Goal: Learn about a topic: Learn about a topic

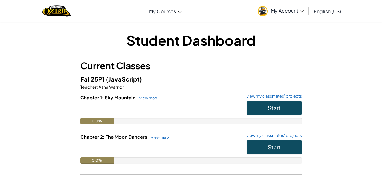
click at [187, 84] on p "Teacher : Asha Warrior" at bounding box center [190, 87] width 221 height 6
click at [271, 144] on span "Start" at bounding box center [274, 147] width 13 height 7
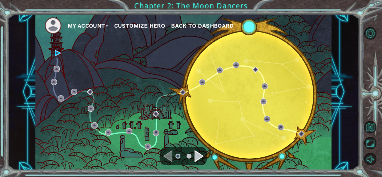
click at [167, 154] on div "Navigate to the previous page" at bounding box center [167, 156] width 9 height 12
click at [199, 156] on div "Navigate to the next page" at bounding box center [198, 156] width 9 height 12
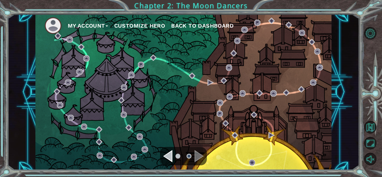
click at [166, 156] on div "Navigate to the previous page" at bounding box center [167, 156] width 9 height 12
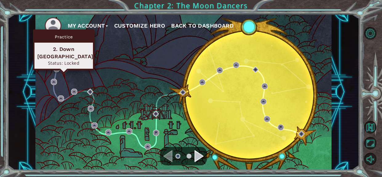
click at [56, 60] on div "Status: Locked" at bounding box center [63, 63] width 53 height 6
click at [56, 66] on img at bounding box center [57, 69] width 6 height 6
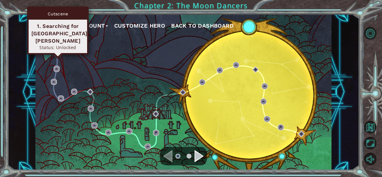
click at [58, 55] on img at bounding box center [58, 53] width 6 height 6
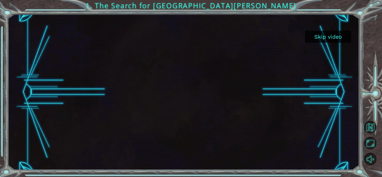
click at [338, 41] on button "Skip video" at bounding box center [328, 37] width 46 height 12
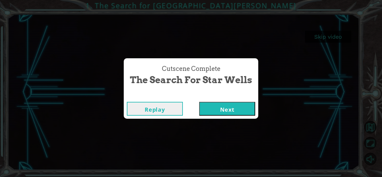
click at [228, 98] on div "Cutscene Complete" at bounding box center [191, 96] width 134 height 6
click at [223, 108] on button "Next" at bounding box center [227, 109] width 56 height 14
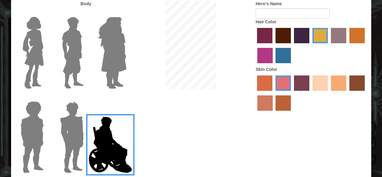
click at [98, 129] on img at bounding box center [110, 145] width 48 height 62
click at [126, 98] on input "Hero Jamie" at bounding box center [126, 98] width 0 height 0
click at [306, 83] on label "tosca skin color" at bounding box center [301, 83] width 15 height 15
click at [292, 93] on input "tosca skin color" at bounding box center [292, 93] width 0 height 0
click at [322, 84] on label "sandy beach skin color" at bounding box center [319, 83] width 15 height 15
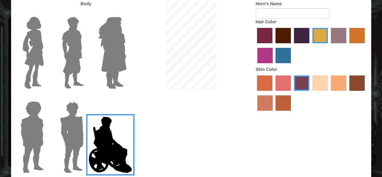
click at [310, 93] on input "sandy beach skin color" at bounding box center [310, 93] width 0 height 0
click at [284, 34] on label "maroon hair color" at bounding box center [282, 35] width 15 height 15
click at [273, 46] on input "maroon hair color" at bounding box center [273, 46] width 0 height 0
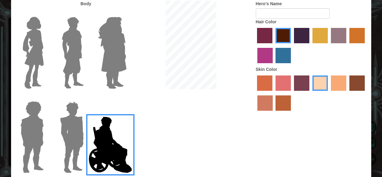
click at [317, 34] on label "tulip tree hair color" at bounding box center [319, 35] width 15 height 15
click at [310, 46] on input "tulip tree hair color" at bounding box center [310, 46] width 0 height 0
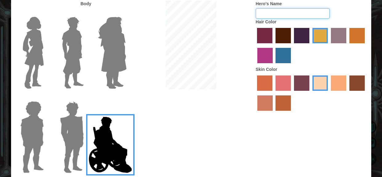
click at [286, 13] on input "Hero's Name" at bounding box center [293, 13] width 74 height 10
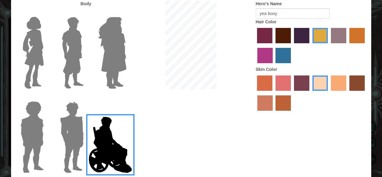
click at [302, 88] on label "tosca skin color" at bounding box center [301, 83] width 15 height 15
click at [292, 93] on input "tosca skin color" at bounding box center [292, 93] width 0 height 0
click at [273, 93] on input "froly skin color" at bounding box center [273, 93] width 0 height 0
click at [327, 83] on label "sandy beach skin color" at bounding box center [319, 83] width 15 height 15
click at [310, 93] on input "sandy beach skin color" at bounding box center [310, 93] width 0 height 0
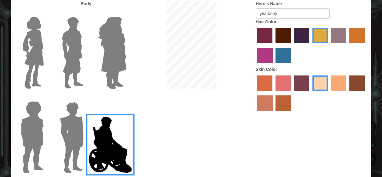
click at [311, 151] on div "Body Hero's Name yea booy Hair Color Skin Color" at bounding box center [191, 89] width 360 height 177
drag, startPoint x: 313, startPoint y: 140, endPoint x: 311, endPoint y: 117, distance: 22.5
click at [311, 117] on div "Body Hero's Name yea booy Hair Color Skin Color" at bounding box center [191, 89] width 360 height 177
click at [73, 3] on div "Body" at bounding box center [54, 5] width 76 height 8
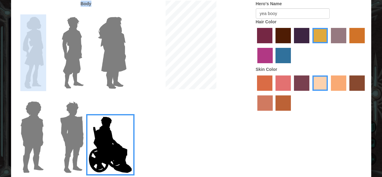
drag, startPoint x: 2, startPoint y: 35, endPoint x: 59, endPoint y: 2, distance: 65.3
click at [59, 2] on div "Customize Your Hero Body Hero's Name yea booy Hair Color Skin Color Done" at bounding box center [191, 88] width 382 height 177
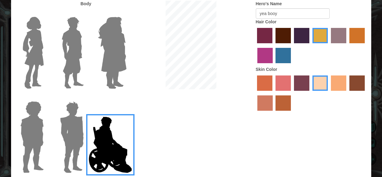
click at [289, 152] on div "Body Hero's Name yea booy Hair Color Skin Color" at bounding box center [191, 89] width 360 height 177
click at [114, 152] on img at bounding box center [110, 145] width 48 height 62
click at [126, 98] on input "Hero Jamie" at bounding box center [126, 98] width 0 height 0
click at [106, 49] on img at bounding box center [112, 52] width 34 height 77
click at [126, 13] on input "Hero Amethyst" at bounding box center [126, 13] width 0 height 0
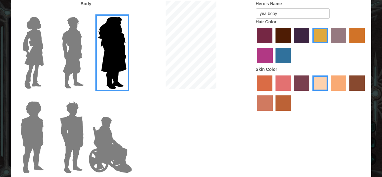
click at [41, 63] on img at bounding box center [33, 52] width 26 height 77
click at [46, 13] on input "Hero Connie" at bounding box center [46, 13] width 0 height 0
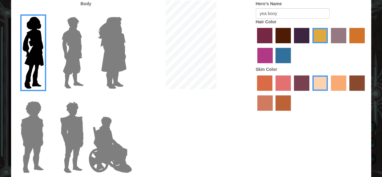
click at [30, 157] on img at bounding box center [32, 137] width 28 height 77
click at [46, 98] on input "Hero Steven" at bounding box center [46, 98] width 0 height 0
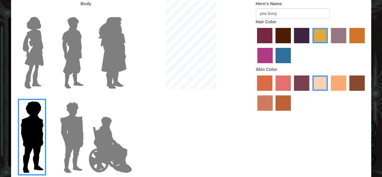
click at [63, 153] on img at bounding box center [72, 137] width 29 height 77
click at [86, 98] on input "Hero Garnet" at bounding box center [86, 98] width 0 height 0
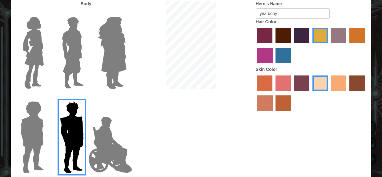
click at [101, 149] on img at bounding box center [110, 145] width 48 height 62
click at [126, 98] on input "Hero Jamie" at bounding box center [126, 98] width 0 height 0
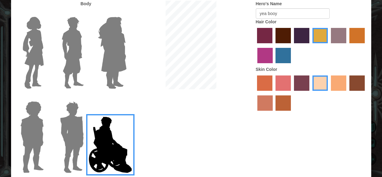
click at [252, 177] on div "Body Hero's Name yea booy Hair Color Skin Color" at bounding box center [191, 89] width 360 height 177
drag, startPoint x: 353, startPoint y: 175, endPoint x: 381, endPoint y: 167, distance: 28.9
click at [381, 167] on div "Customize Your Hero Body Hero's Name yea booy Hair Color Skin Color Done" at bounding box center [191, 88] width 382 height 177
click at [256, 140] on div "Body Hero's Name yea booy Hair Color Skin Color" at bounding box center [191, 89] width 360 height 177
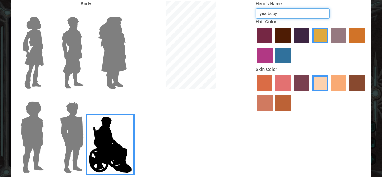
click at [267, 16] on input "yea booy" at bounding box center [293, 13] width 74 height 10
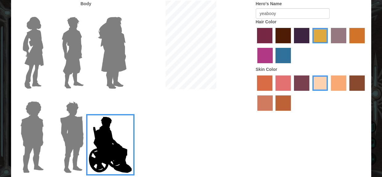
click at [171, 119] on div "Body Hero's Name yeabooy Hair Color Skin Color" at bounding box center [191, 89] width 360 height 177
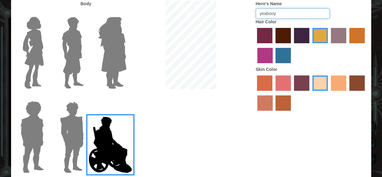
click at [270, 14] on input "yeabooy" at bounding box center [293, 13] width 74 height 10
type input "yeaboooy"
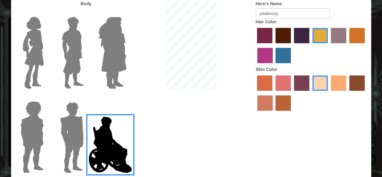
click at [221, 112] on div "Body Hero's Name yeaboooy Hair Color Skin Color" at bounding box center [191, 89] width 360 height 177
click at [97, 145] on img at bounding box center [110, 145] width 48 height 62
click at [126, 98] on input "Hero Jamie" at bounding box center [126, 98] width 0 height 0
click at [97, 145] on img at bounding box center [110, 145] width 48 height 62
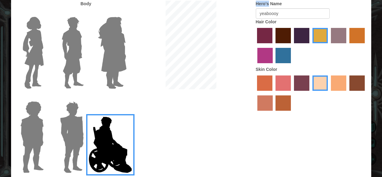
click at [126, 98] on input "Hero Jamie" at bounding box center [126, 98] width 0 height 0
click at [97, 145] on img at bounding box center [110, 145] width 48 height 62
click at [126, 98] on input "Hero Jamie" at bounding box center [126, 98] width 0 height 0
click at [97, 145] on img at bounding box center [110, 145] width 48 height 62
click at [126, 98] on input "Hero Jamie" at bounding box center [126, 98] width 0 height 0
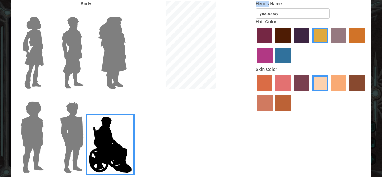
click at [97, 145] on img at bounding box center [110, 145] width 48 height 62
click at [126, 98] on input "Hero Jamie" at bounding box center [126, 98] width 0 height 0
click at [97, 145] on img at bounding box center [110, 145] width 48 height 62
click at [126, 98] on input "Hero Jamie" at bounding box center [126, 98] width 0 height 0
click at [97, 145] on img at bounding box center [110, 145] width 48 height 62
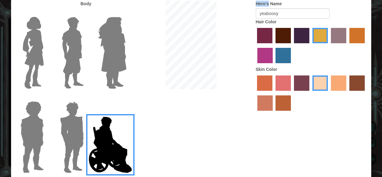
click at [126, 98] on input "Hero Jamie" at bounding box center [126, 98] width 0 height 0
click at [97, 145] on img at bounding box center [110, 145] width 48 height 62
click at [126, 98] on input "Hero Jamie" at bounding box center [126, 98] width 0 height 0
click at [97, 145] on img at bounding box center [110, 145] width 48 height 62
click at [126, 98] on input "Hero Jamie" at bounding box center [126, 98] width 0 height 0
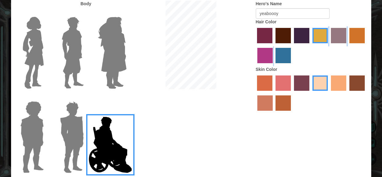
drag, startPoint x: 324, startPoint y: 40, endPoint x: 319, endPoint y: 50, distance: 11.6
click at [319, 50] on div at bounding box center [311, 46] width 111 height 40
